Goal: Check status: Check status

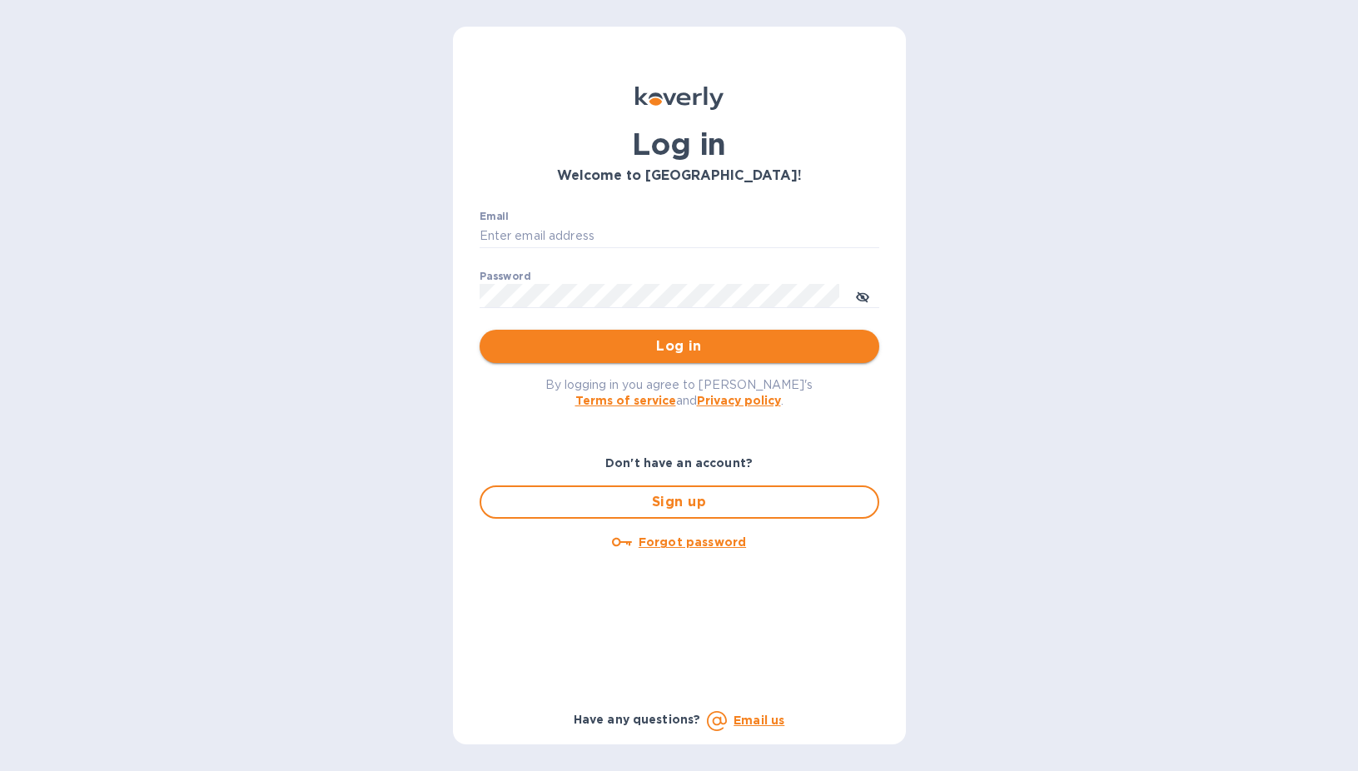
type input "sgupta@ardentgloballogistics.com"
click at [684, 331] on button "Log in" at bounding box center [680, 346] width 400 height 33
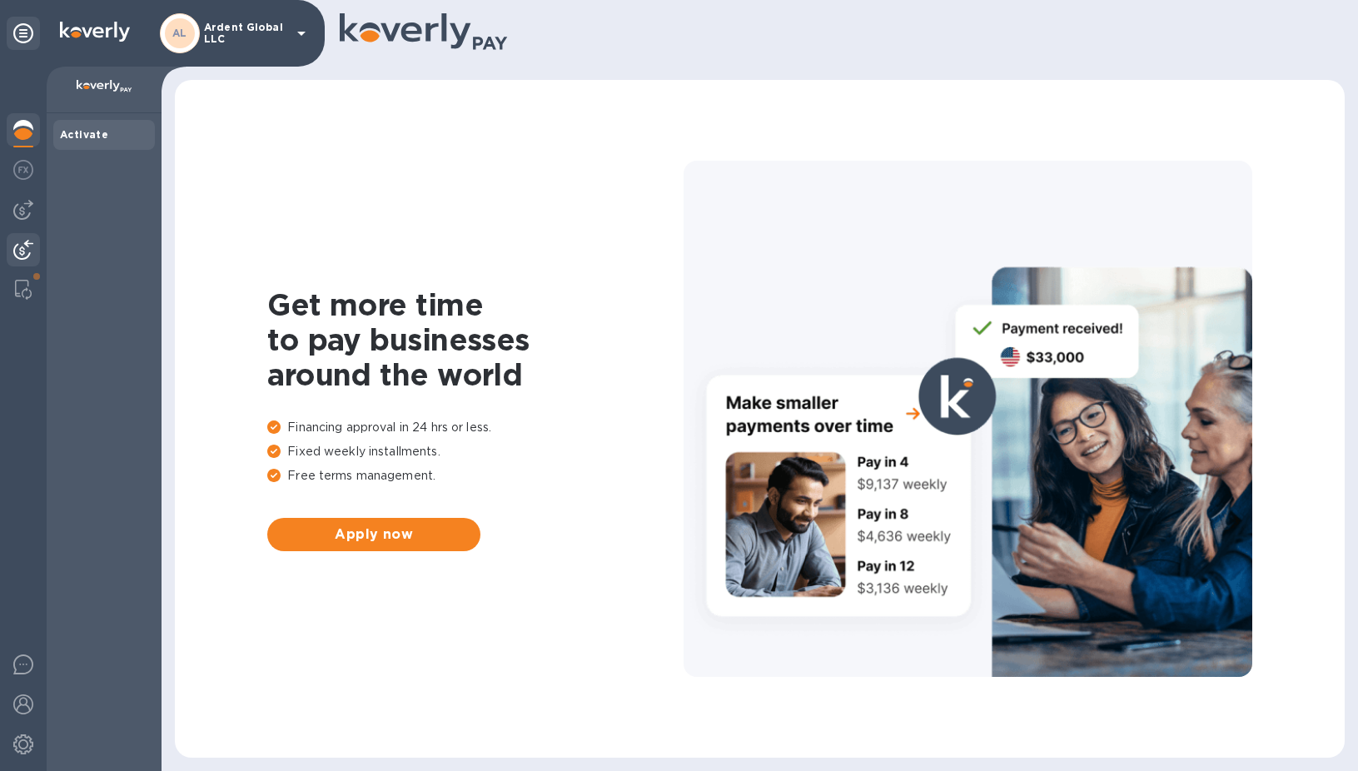
click at [26, 250] on img at bounding box center [23, 250] width 20 height 20
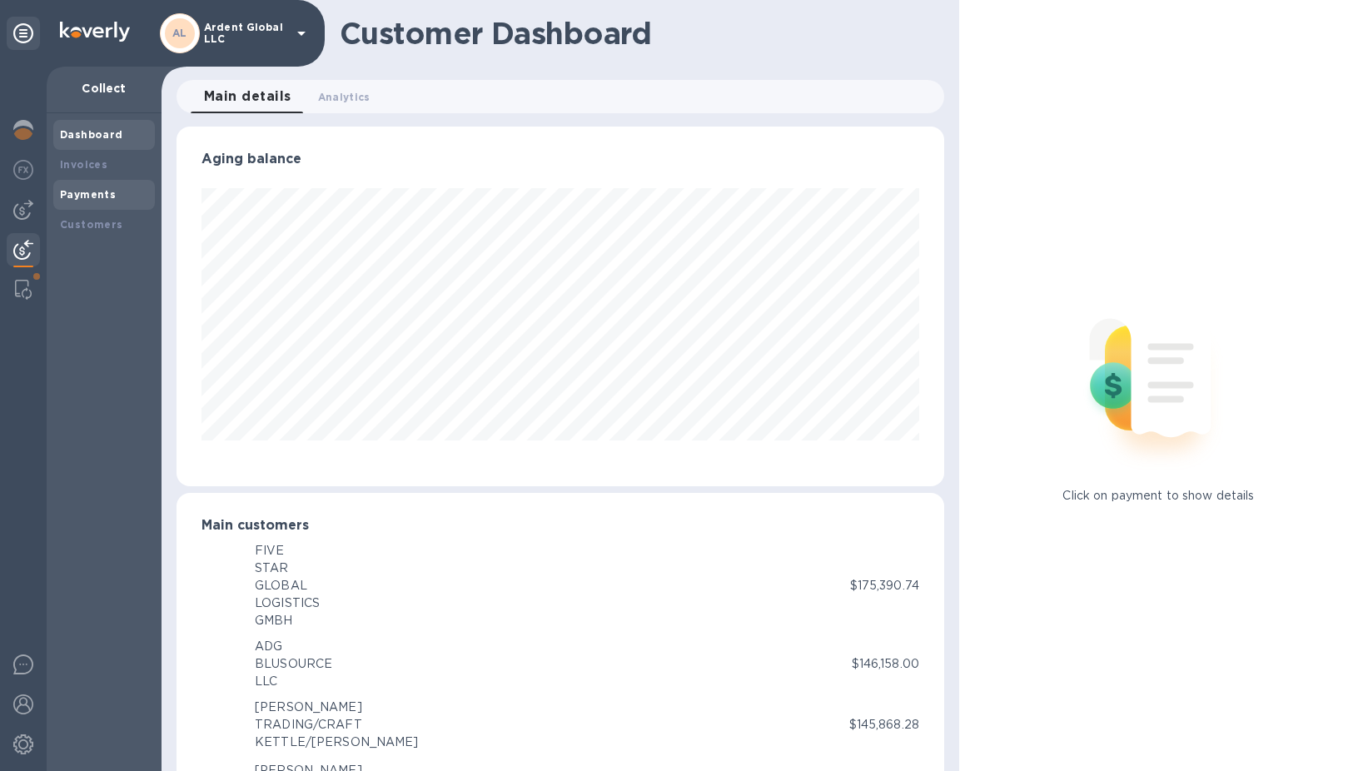
scroll to position [832533, 832131]
click at [91, 191] on b "Payments" at bounding box center [88, 194] width 56 height 12
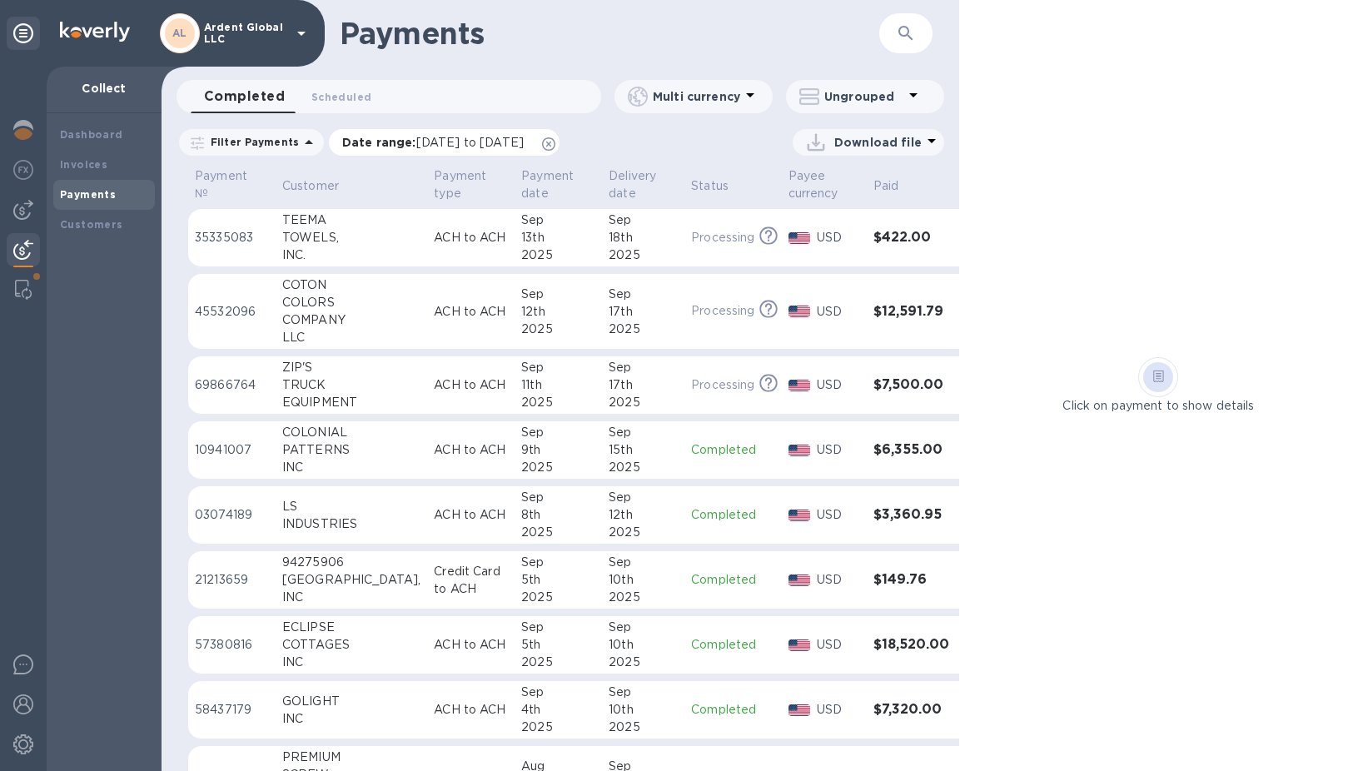
click at [556, 143] on icon at bounding box center [548, 143] width 13 height 13
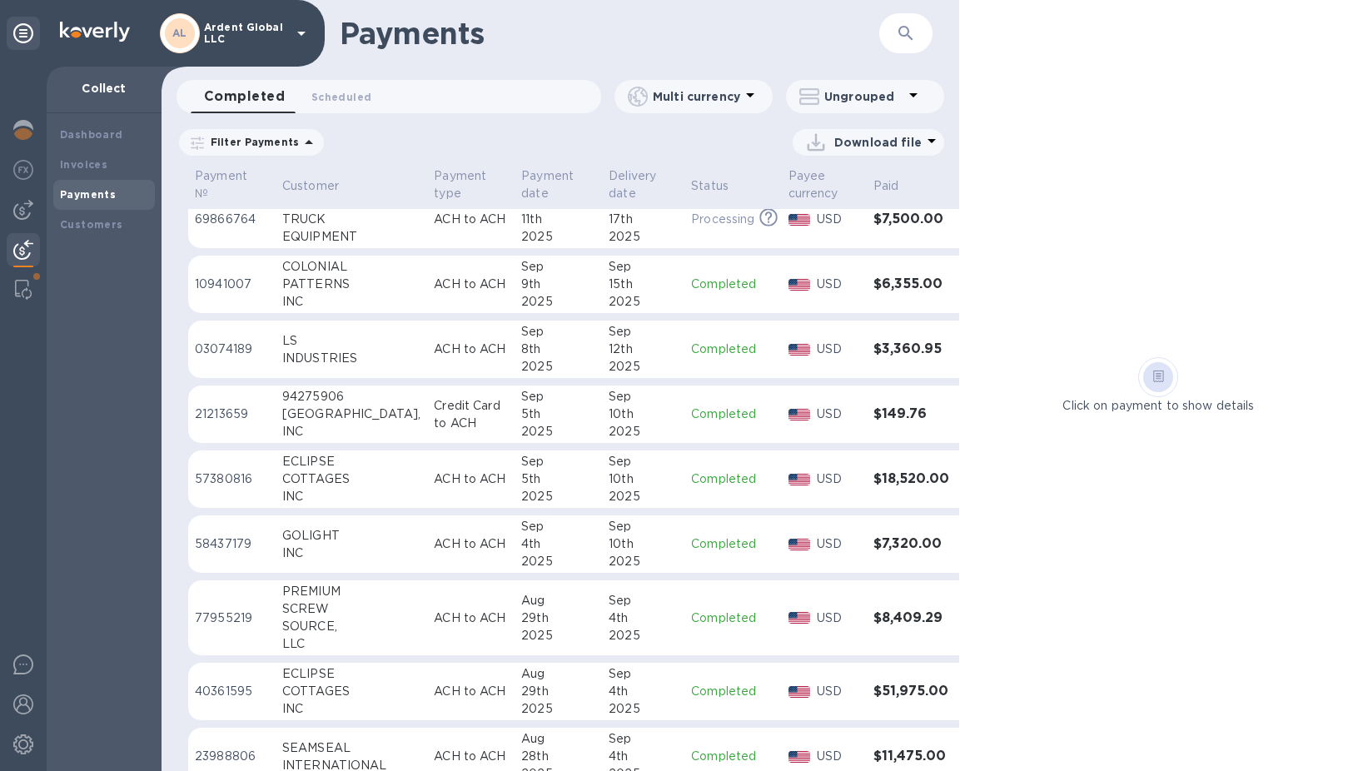
scroll to position [167, 0]
click at [427, 394] on td "Credit Card to ACH" at bounding box center [470, 414] width 87 height 58
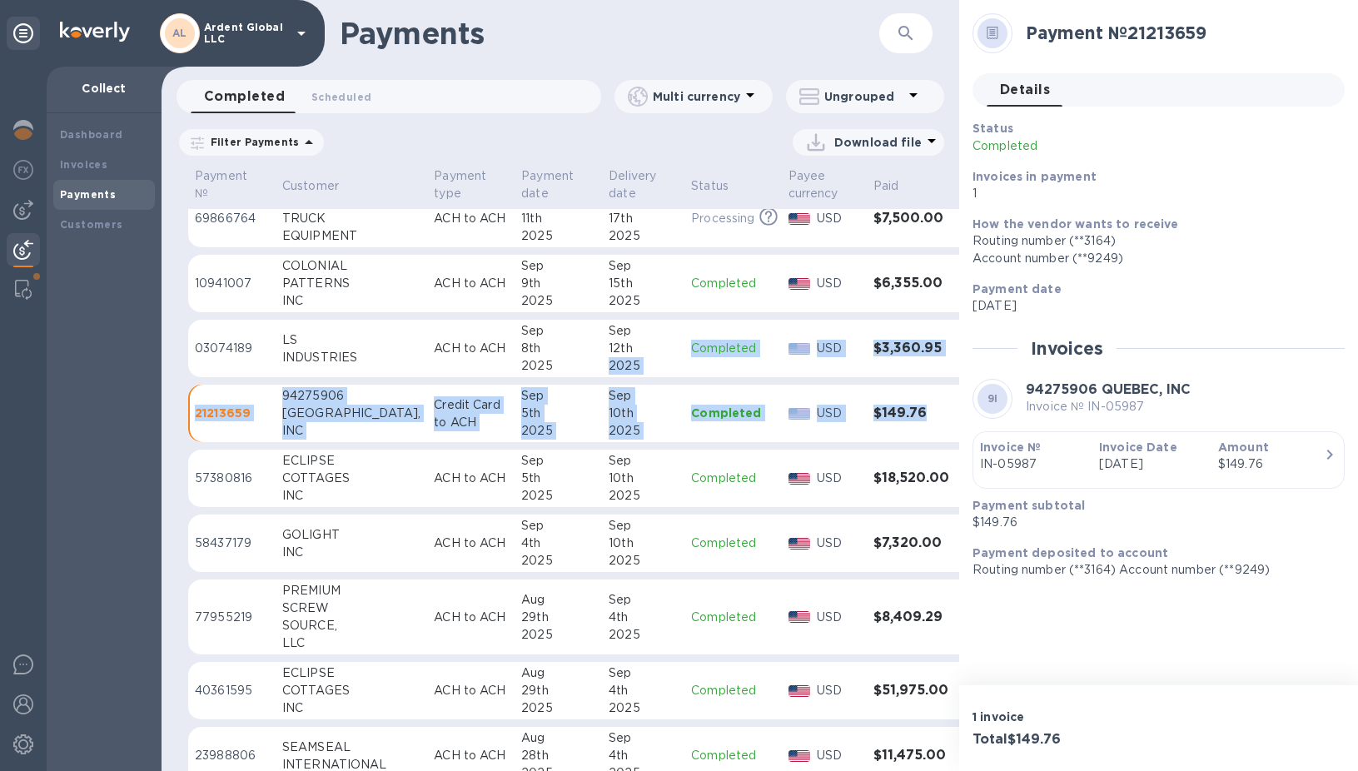
drag, startPoint x: 615, startPoint y: 352, endPoint x: 642, endPoint y: 445, distance: 96.5
click at [642, 445] on table "Payment № Customer Payment type Payment date Delivery date Status Payee currenc…" at bounding box center [585, 709] width 795 height 1422
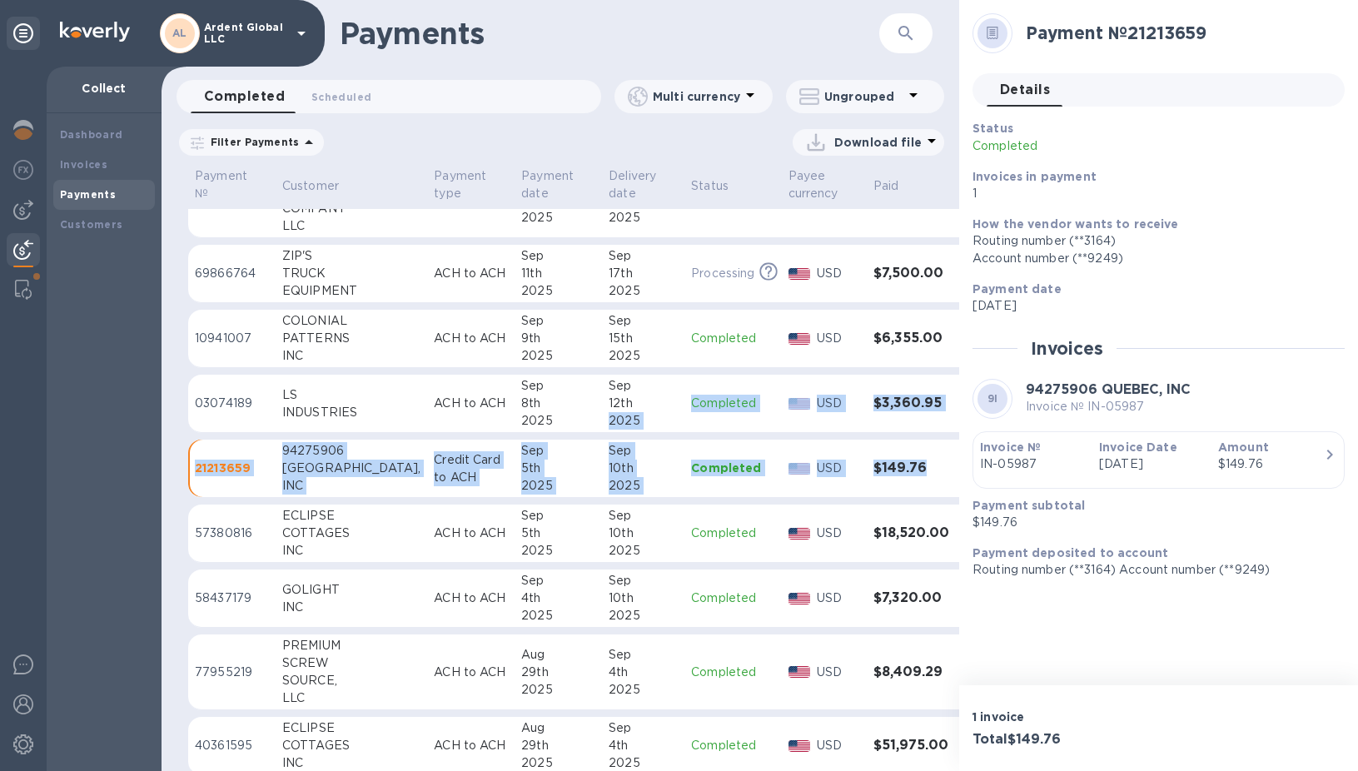
scroll to position [83, 0]
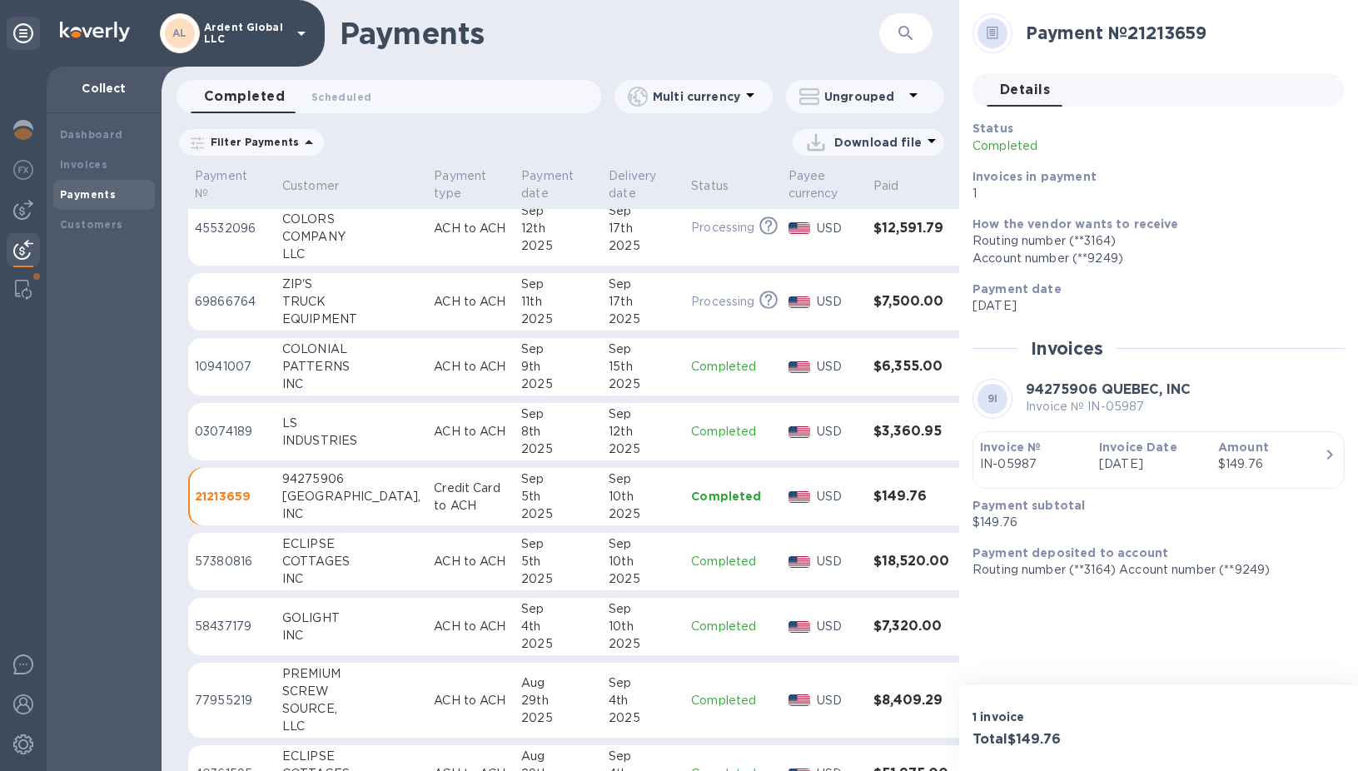
click at [521, 605] on div "Sep" at bounding box center [558, 609] width 74 height 17
click at [427, 548] on td "ACH to ACH" at bounding box center [470, 562] width 87 height 58
click at [541, 421] on div "Sep" at bounding box center [558, 414] width 74 height 17
click at [323, 362] on div "PATTERNS" at bounding box center [351, 366] width 138 height 17
